Goal: Information Seeking & Learning: Check status

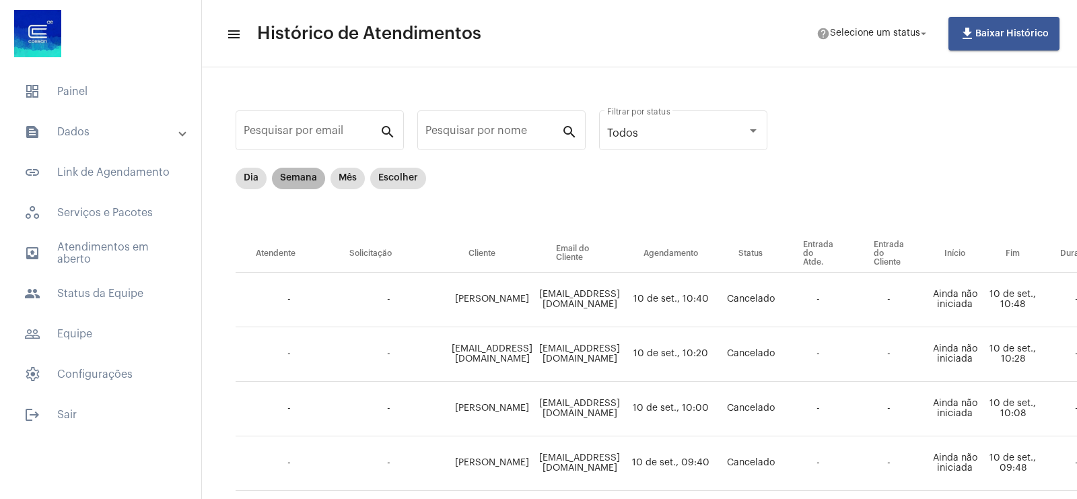
click at [294, 180] on mat-chip "Semana" at bounding box center [298, 179] width 53 height 22
click at [401, 178] on mat-chip "Escolher" at bounding box center [398, 179] width 56 height 22
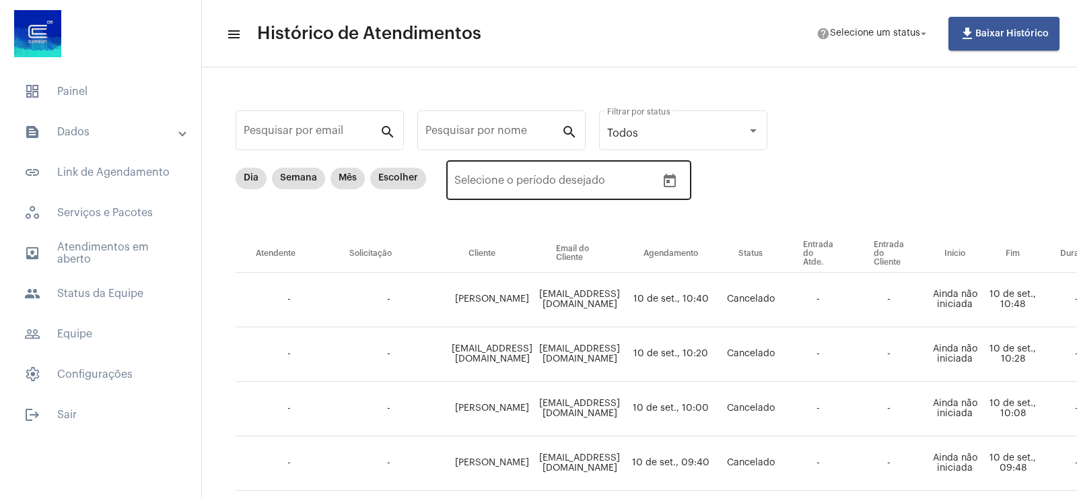
click at [671, 170] on button "Open calendar" at bounding box center [669, 181] width 27 height 27
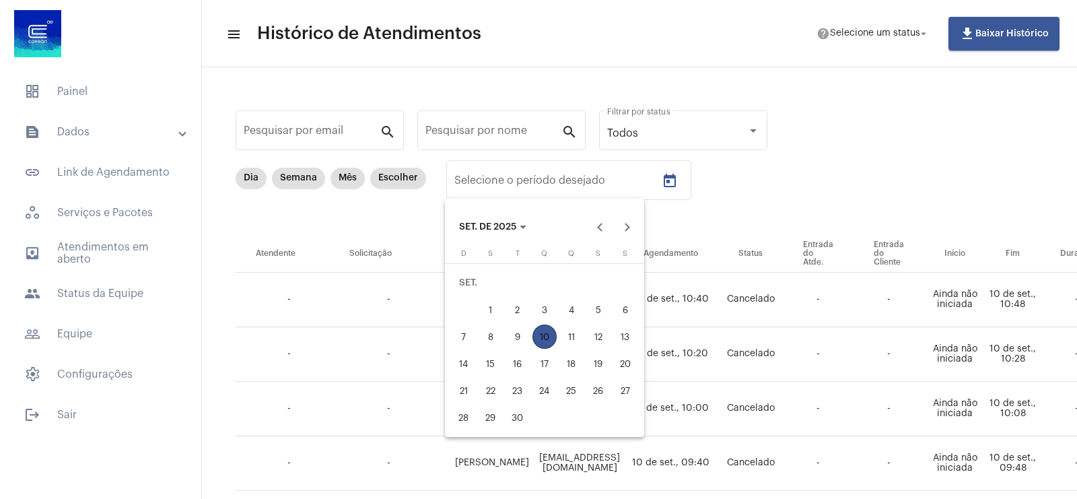
click at [489, 333] on div "8" at bounding box center [491, 336] width 24 height 24
type input "[DATE]"
click at [489, 333] on div "8" at bounding box center [491, 336] width 24 height 24
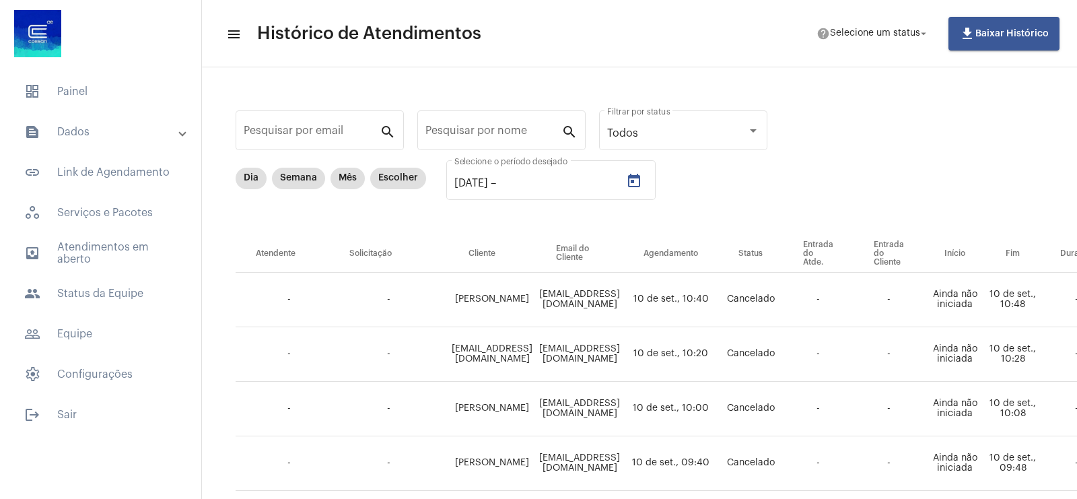
type input "[DATE]"
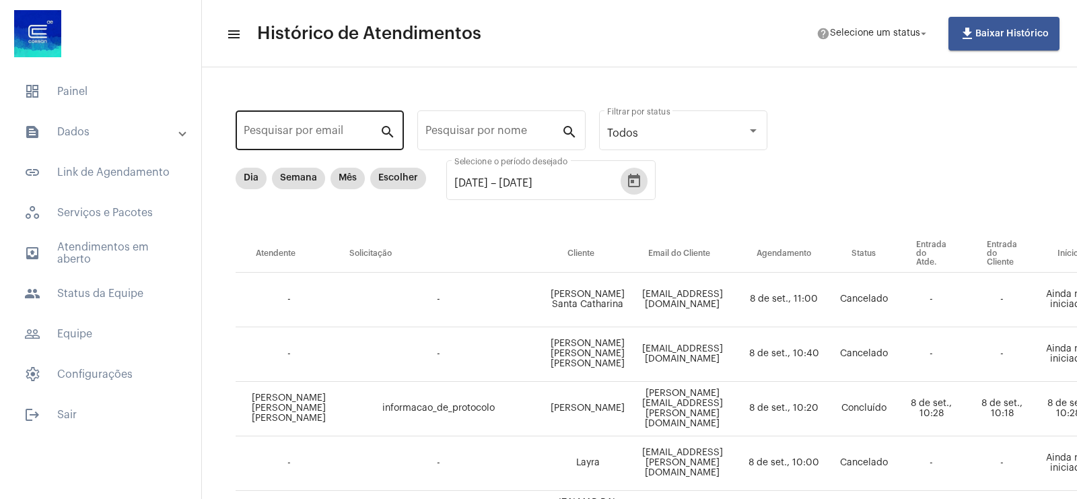
click at [344, 136] on input "Pesquisar por email" at bounding box center [312, 133] width 136 height 12
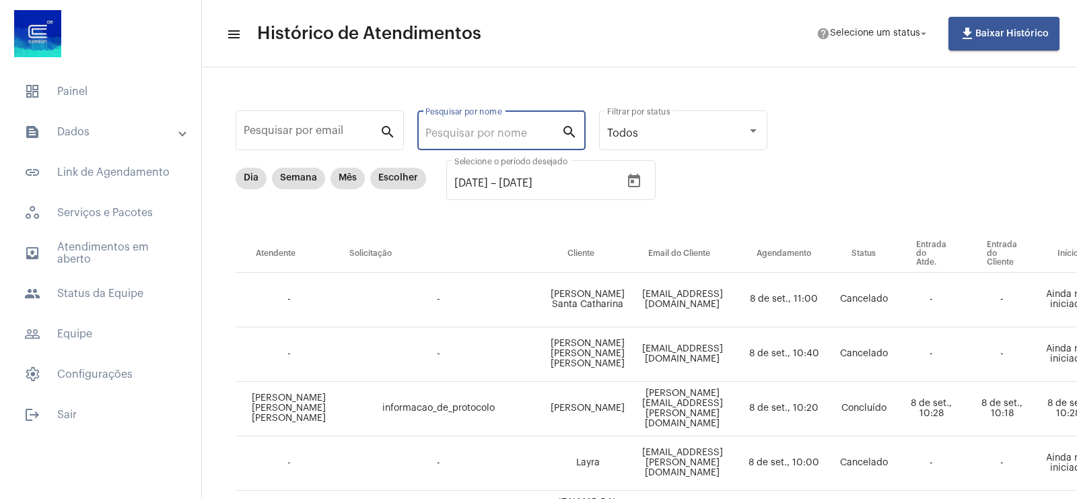
click at [498, 129] on input "Pesquisar por nome" at bounding box center [493, 133] width 136 height 12
type input "LAISA"
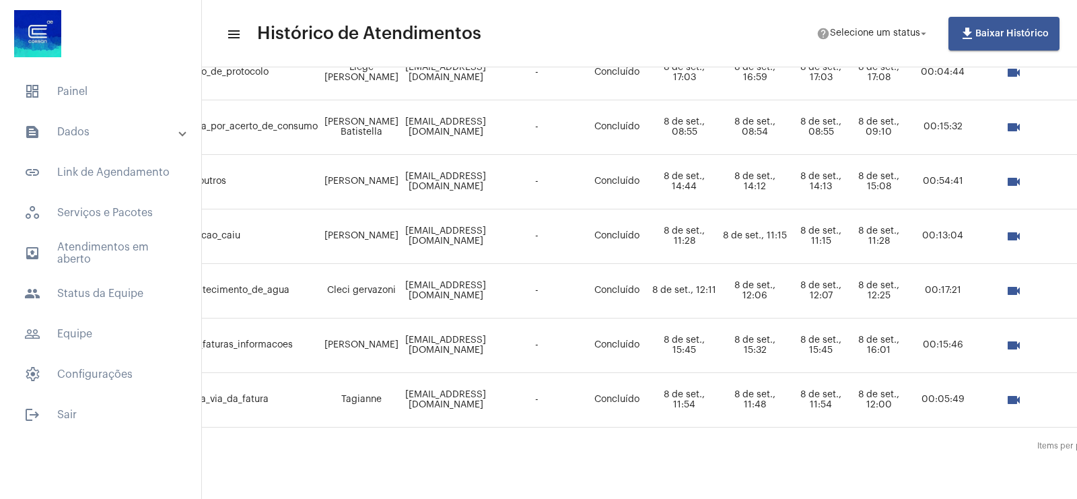
scroll to position [841, 250]
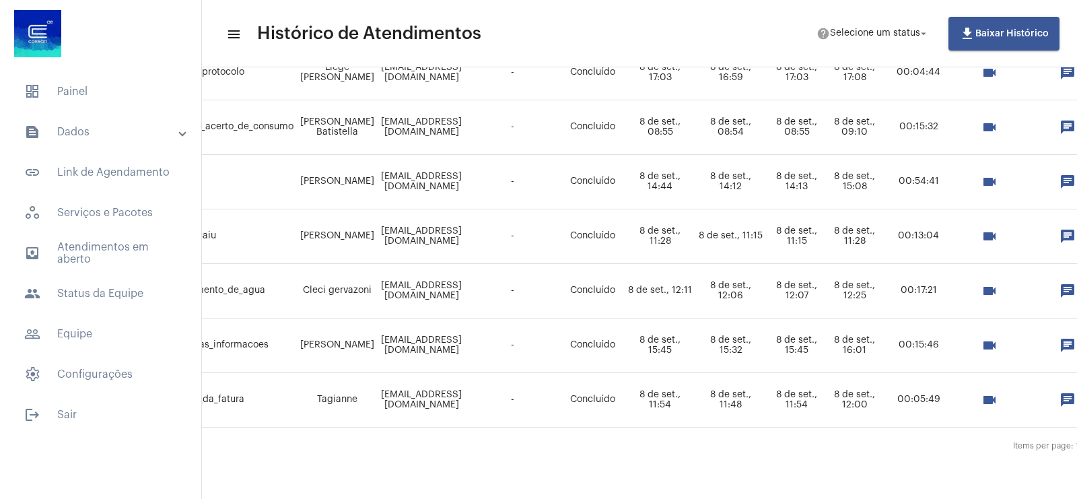
click at [998, 283] on mat-icon "videocam" at bounding box center [989, 291] width 16 height 16
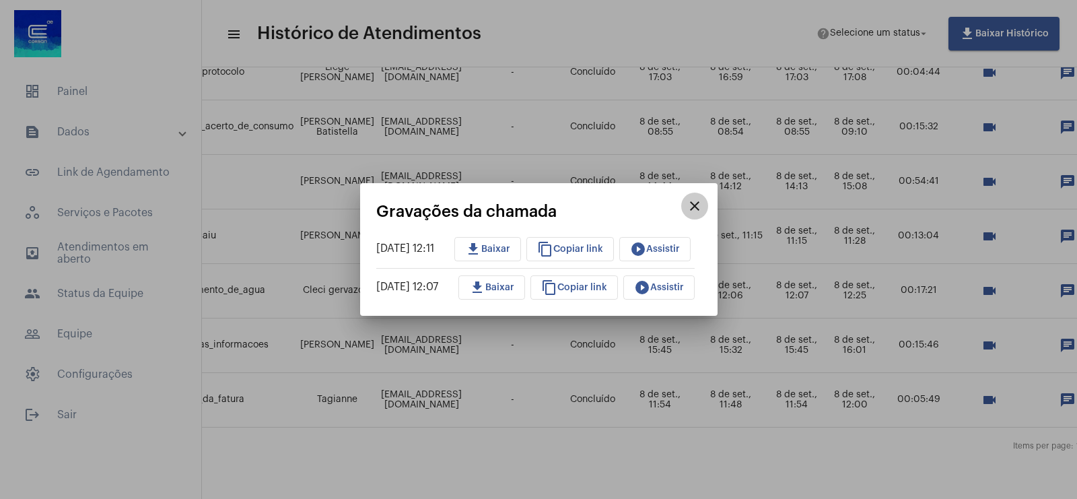
click at [703, 209] on mat-icon "close" at bounding box center [695, 206] width 16 height 16
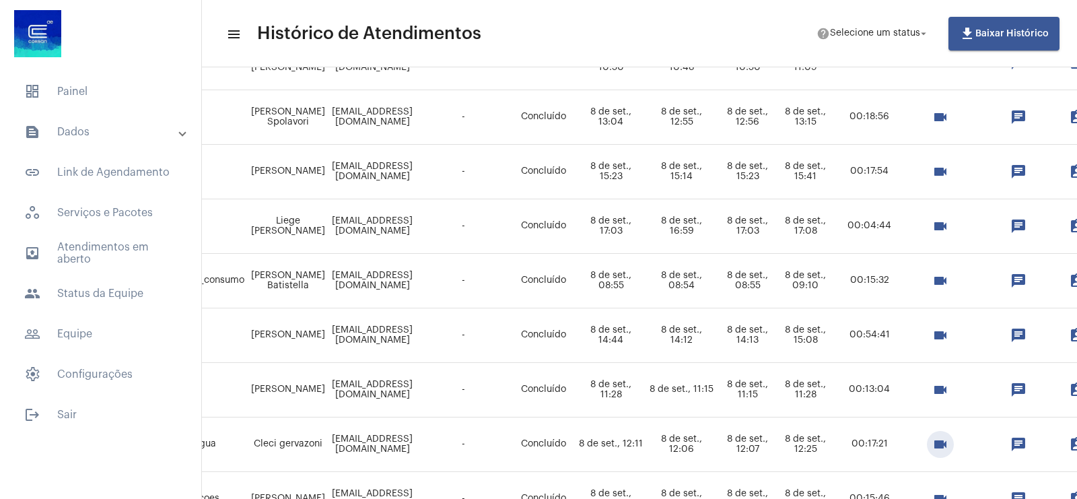
scroll to position [673, 347]
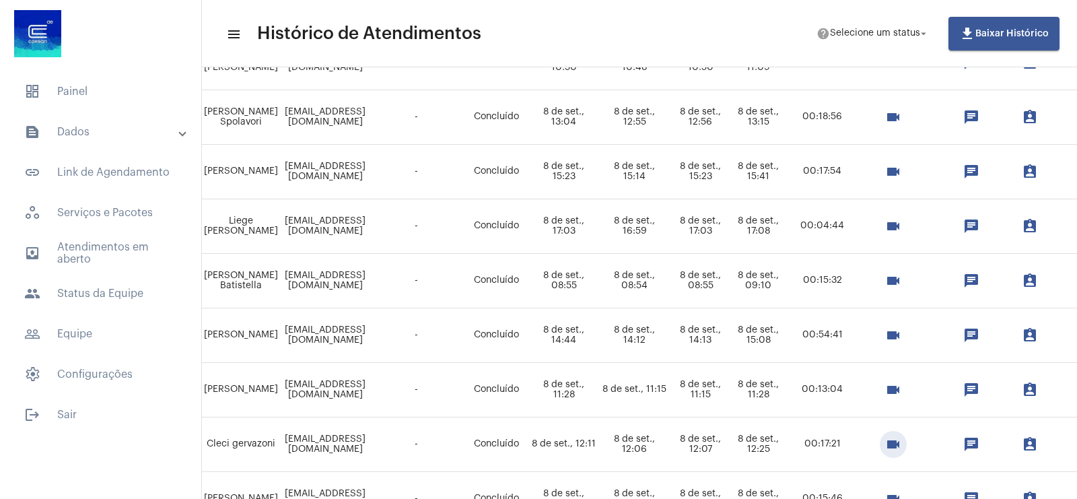
click at [901, 285] on mat-icon "videocam" at bounding box center [893, 281] width 16 height 16
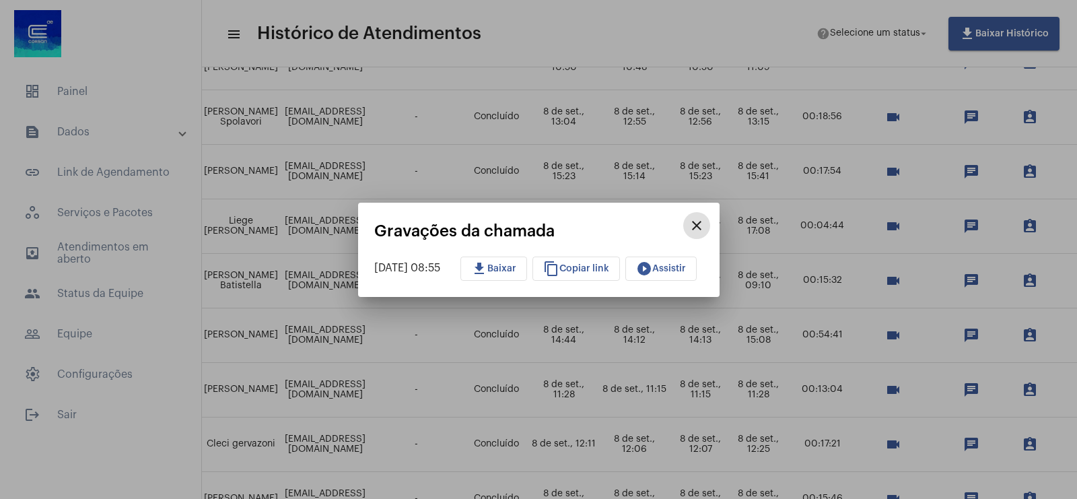
click at [652, 267] on mat-icon "play_circle_filled" at bounding box center [644, 269] width 16 height 16
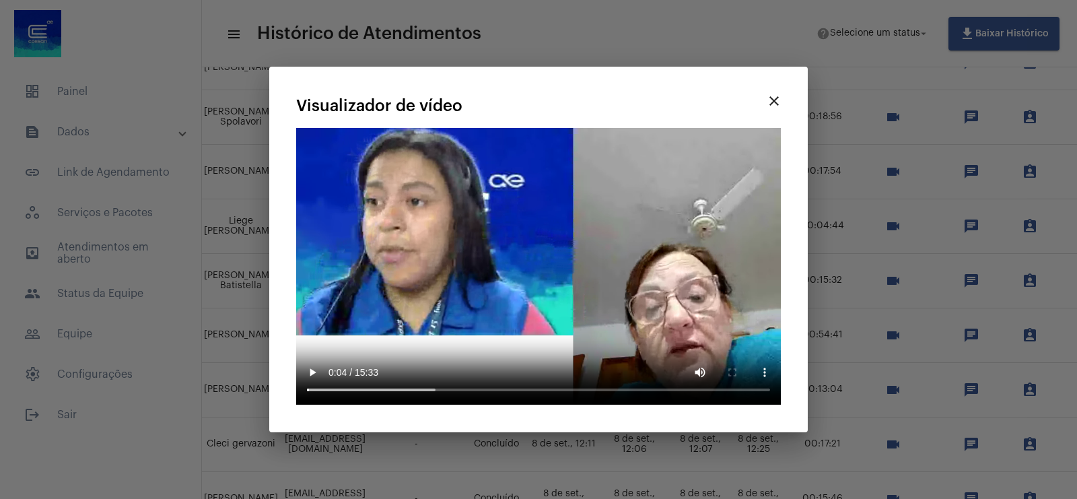
click at [775, 109] on mat-icon "close" at bounding box center [774, 101] width 16 height 16
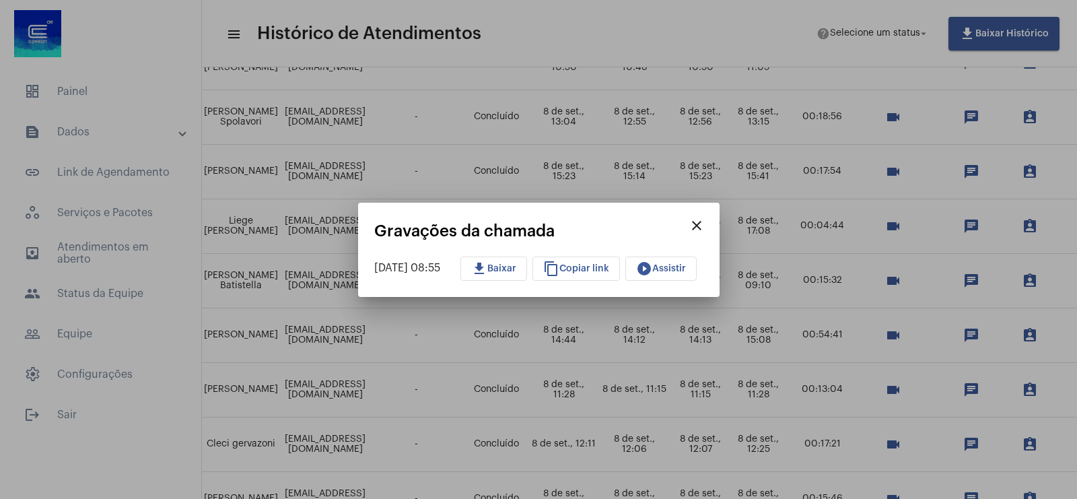
click at [665, 266] on span "play_circle_filled Assistir" at bounding box center [661, 268] width 50 height 9
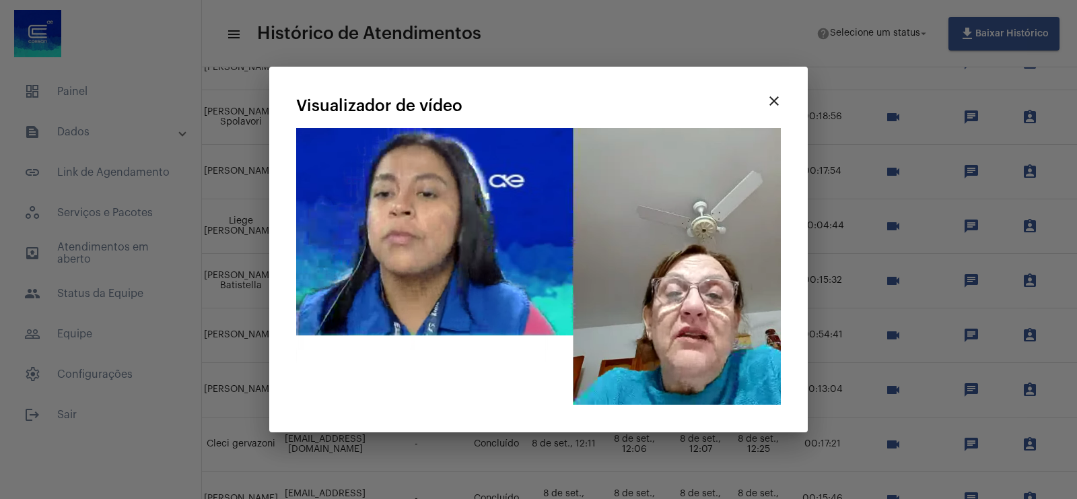
click at [775, 109] on mat-icon "close" at bounding box center [774, 101] width 16 height 16
